Goal: Information Seeking & Learning: Learn about a topic

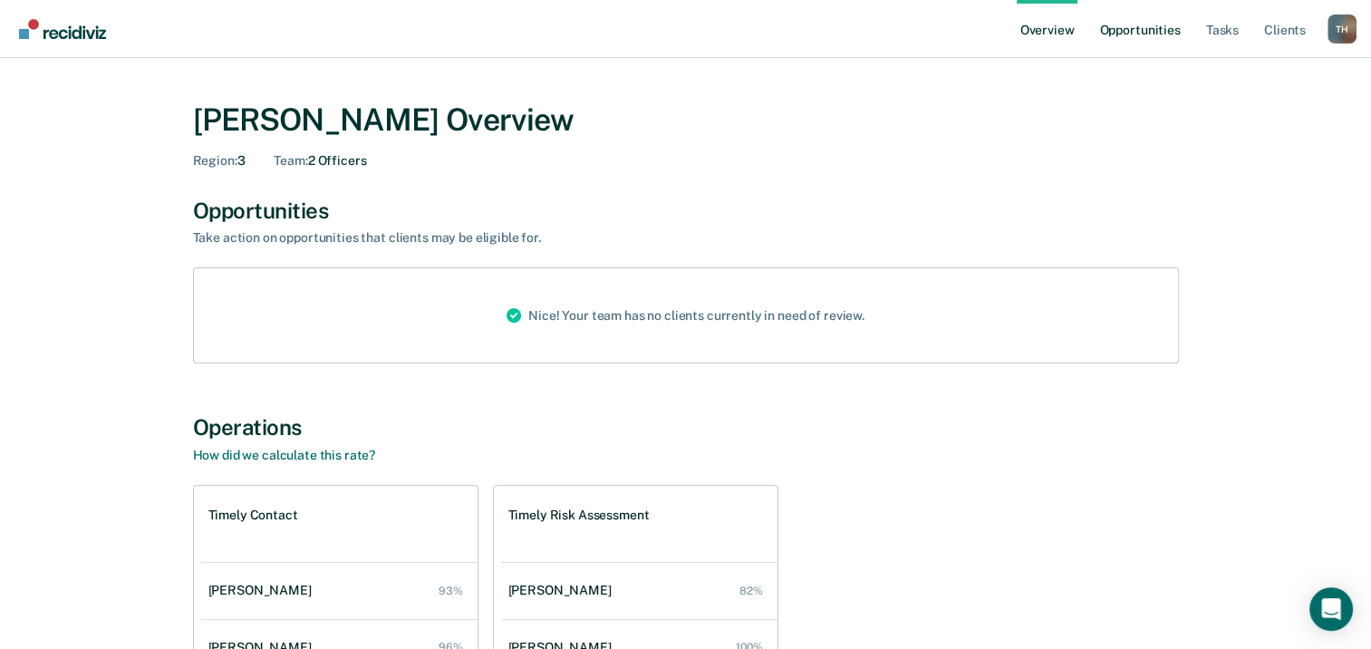
click at [1120, 38] on link "Opportunities" at bounding box center [1140, 29] width 88 height 58
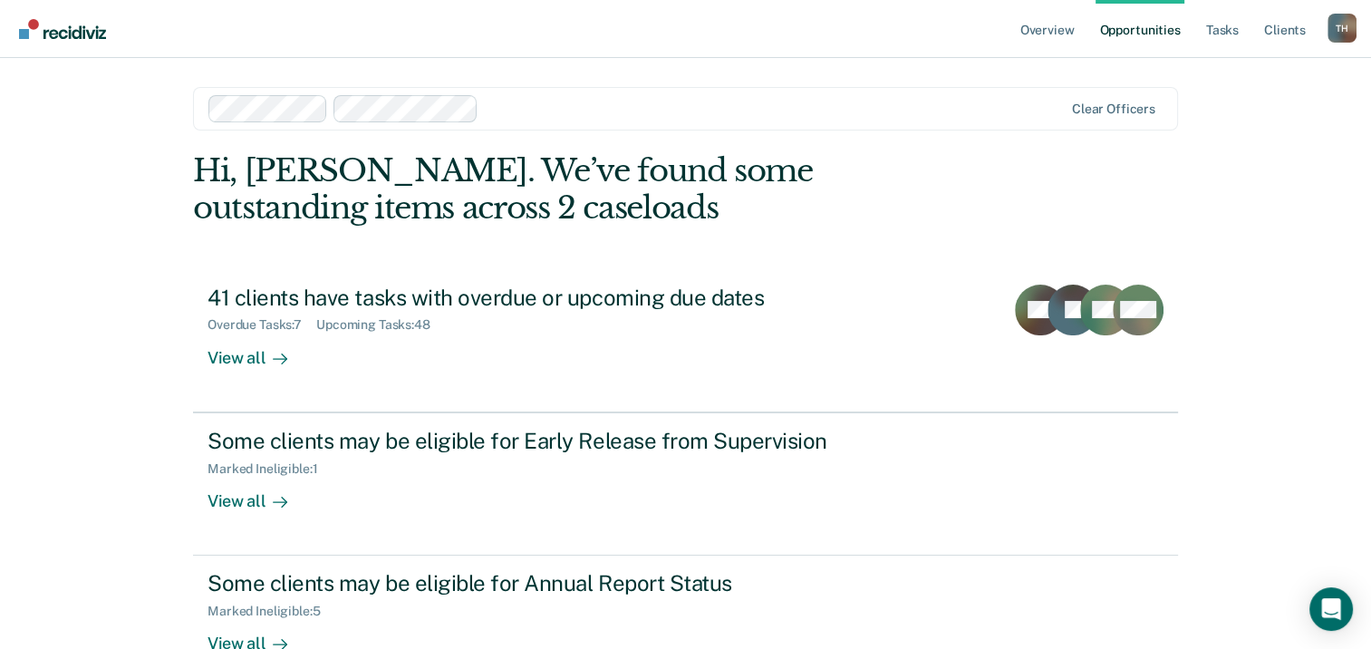
scroll to position [48, 0]
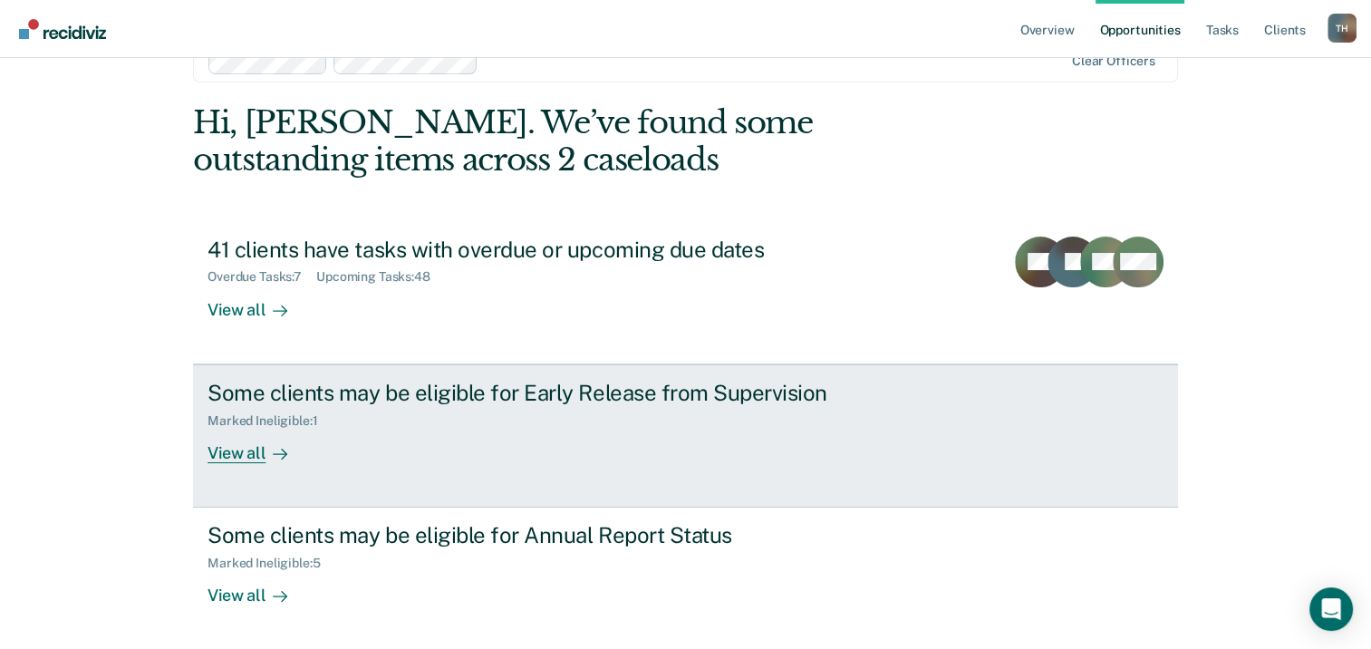
click at [227, 454] on div "View all" at bounding box center [258, 445] width 101 height 35
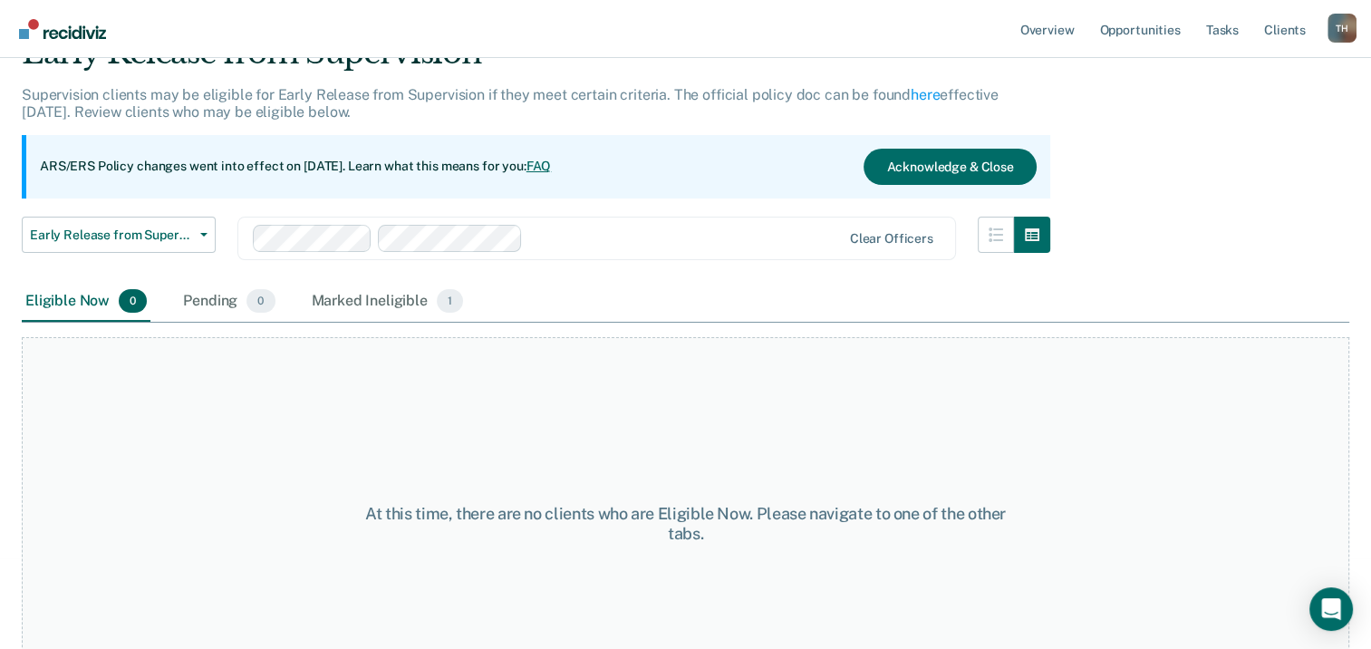
scroll to position [60, 0]
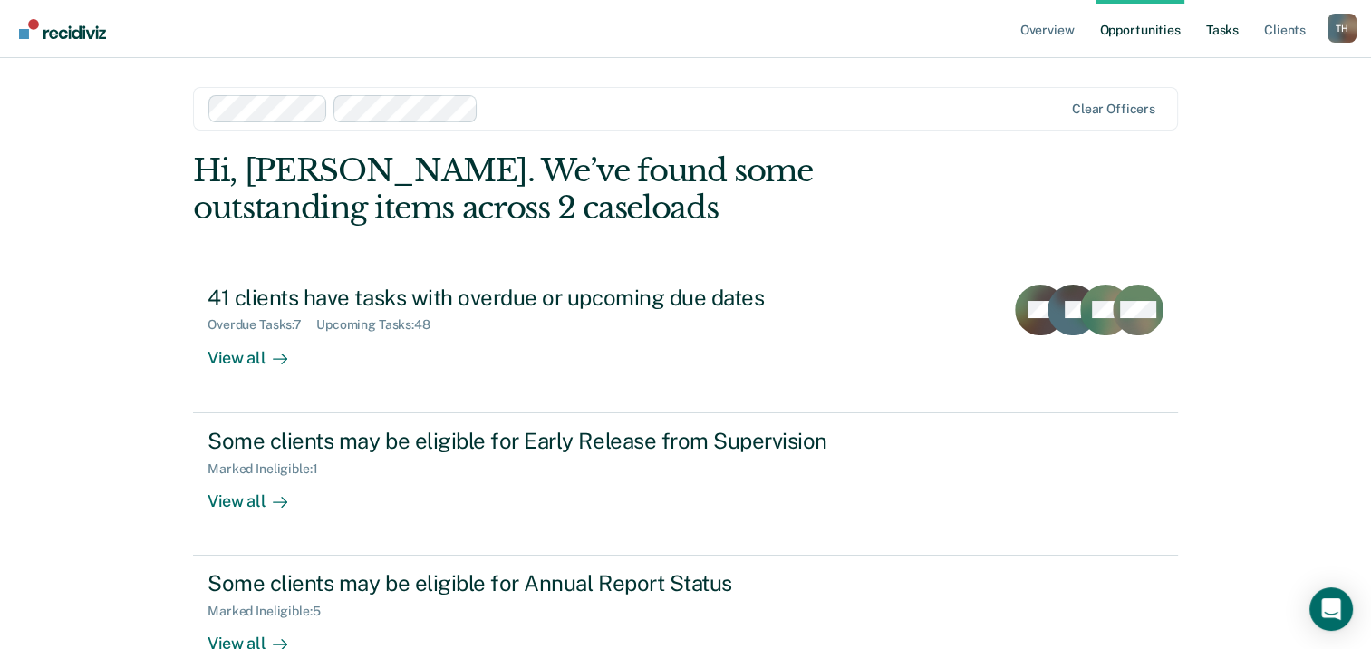
click at [1209, 28] on link "Tasks" at bounding box center [1223, 29] width 40 height 58
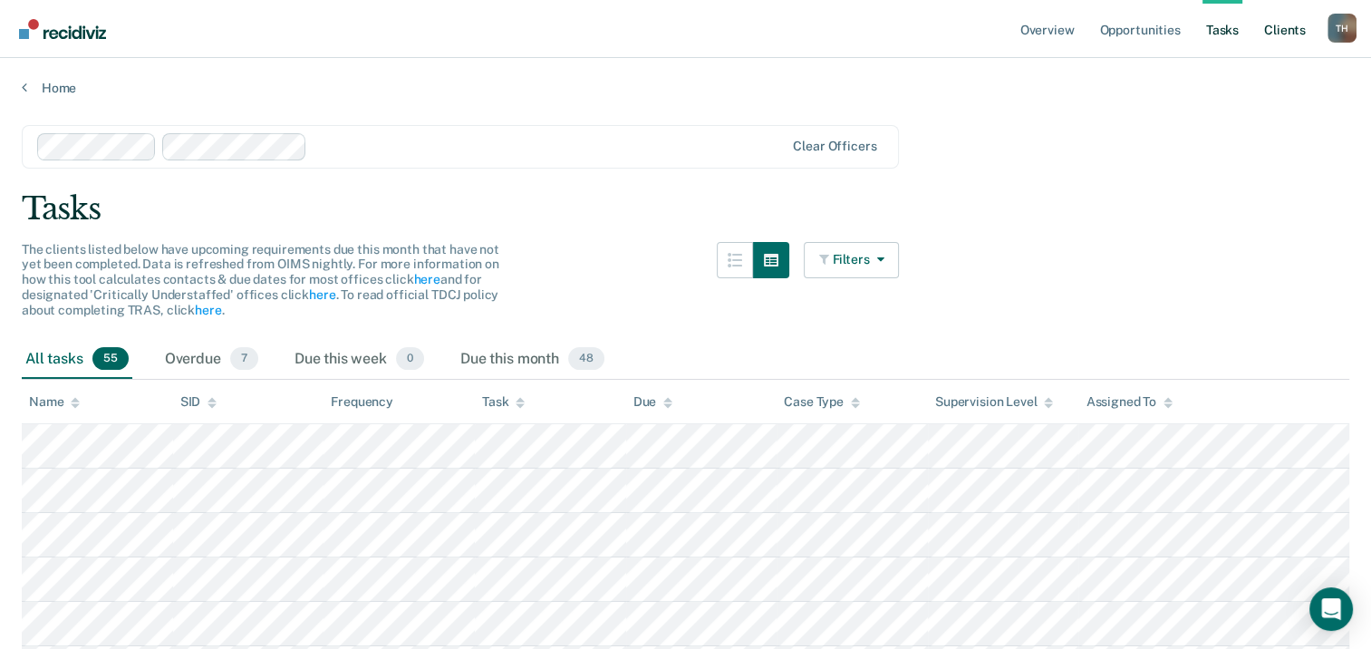
click at [1278, 37] on link "Client s" at bounding box center [1285, 29] width 49 height 58
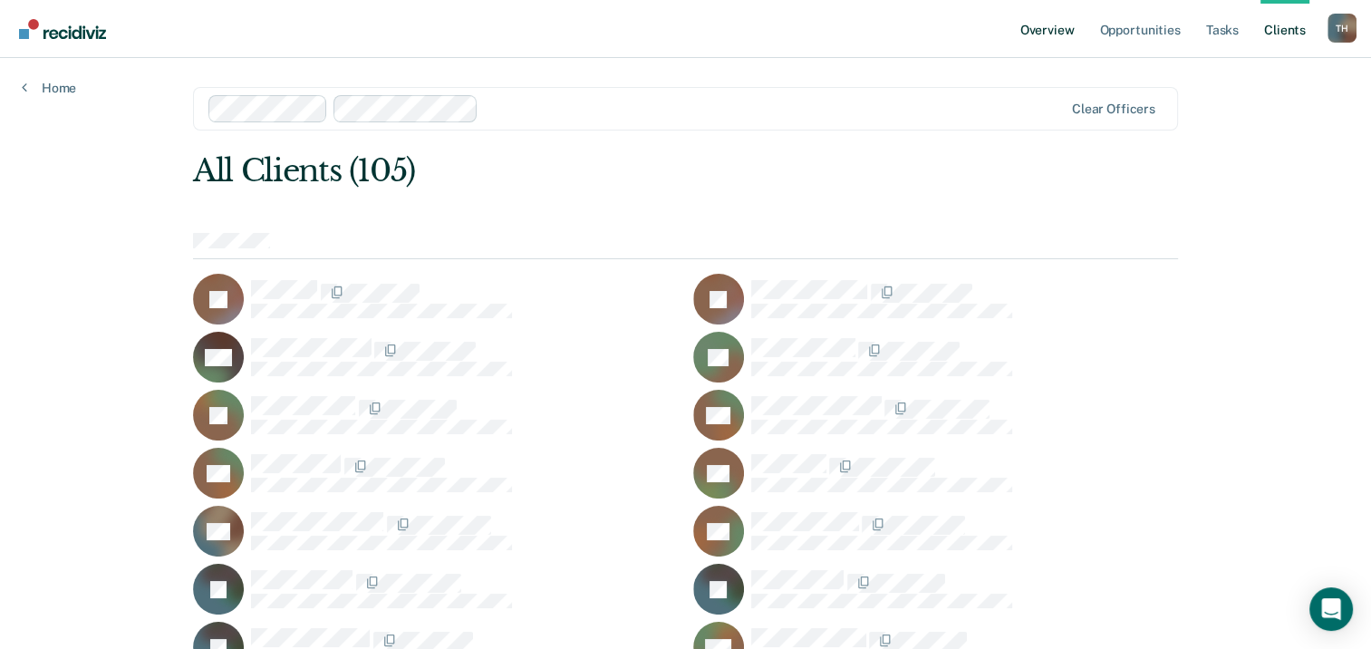
click at [1051, 29] on link "Overview" at bounding box center [1048, 29] width 62 height 58
